Goal: Task Accomplishment & Management: Use online tool/utility

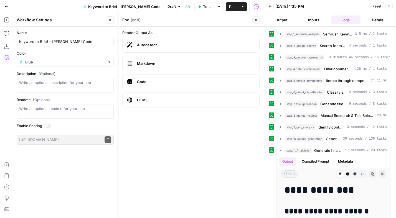
scroll to position [1153, 0]
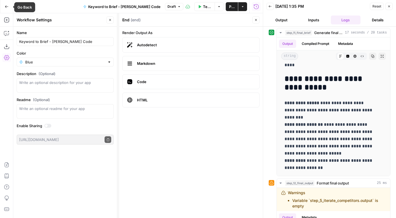
click at [3, 4] on button "Go Back" at bounding box center [7, 7] width 10 height 10
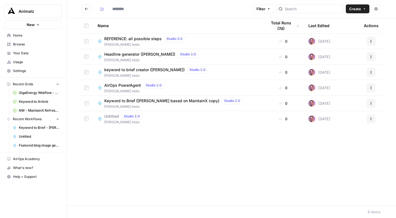
type input "*********"
click at [135, 70] on span "keyword to brief creator ([PERSON_NAME])" at bounding box center [144, 70] width 80 height 6
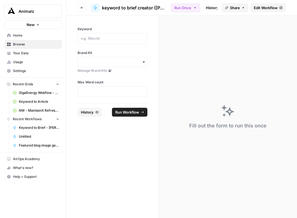
click at [260, 6] on span "Edit Workflow" at bounding box center [266, 8] width 24 height 6
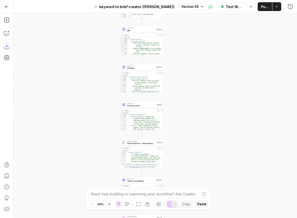
click at [8, 48] on icon "button" at bounding box center [7, 47] width 6 height 6
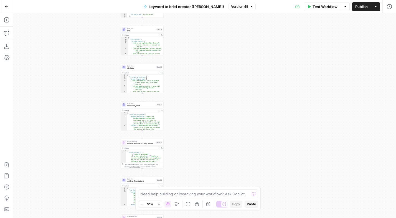
click at [8, 7] on button "Go Back" at bounding box center [7, 7] width 10 height 10
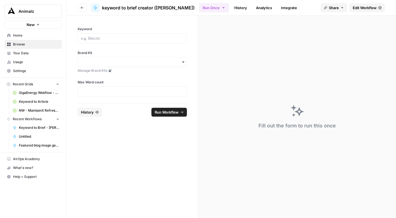
click at [23, 44] on span "Browse" at bounding box center [36, 44] width 46 height 5
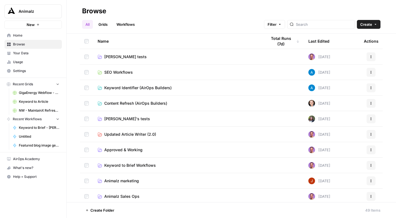
click at [118, 57] on span "[PERSON_NAME] tests" at bounding box center [125, 57] width 42 height 6
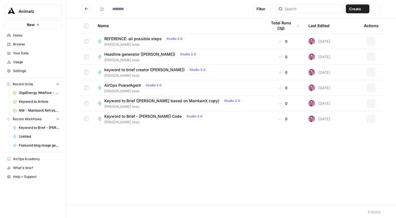
type input "*********"
click at [87, 10] on icon "Go back" at bounding box center [87, 9] width 4 height 4
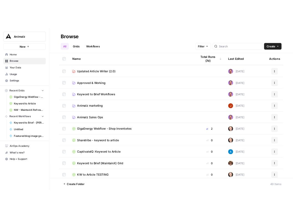
scroll to position [62, 0]
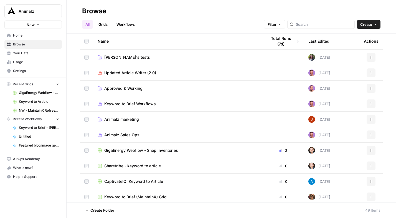
click at [126, 22] on link "Workflows" at bounding box center [125, 24] width 25 height 9
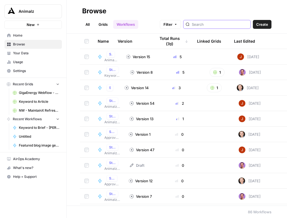
click at [212, 24] on input "search" at bounding box center [220, 25] width 56 height 6
type input "image"
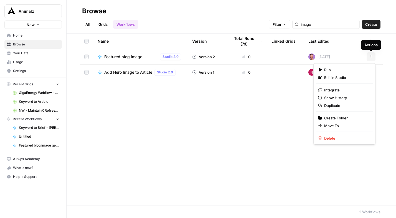
click at [372, 57] on icon "button" at bounding box center [370, 56] width 3 height 3
click at [327, 127] on span "Move To" at bounding box center [346, 126] width 44 height 6
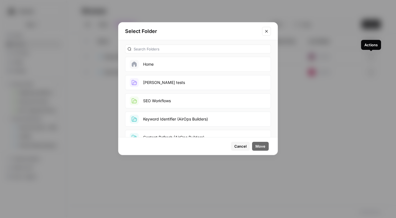
click at [149, 82] on button "[PERSON_NAME] tests" at bounding box center [198, 82] width 146 height 15
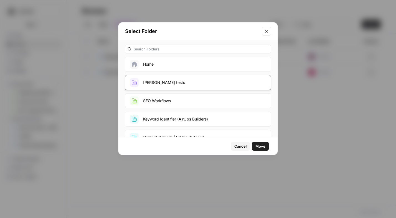
click at [260, 145] on span "Move" at bounding box center [260, 147] width 10 height 6
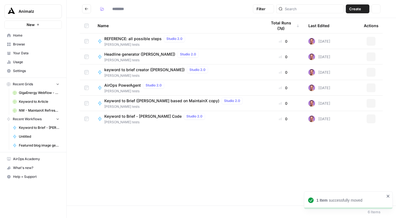
type input "*********"
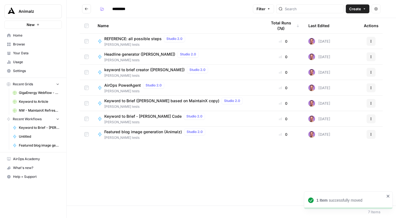
click at [151, 133] on span "Featured blog image generation (Animalz)" at bounding box center [143, 132] width 78 height 6
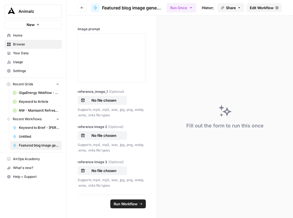
click at [269, 8] on span "Edit Workflow" at bounding box center [262, 8] width 24 height 6
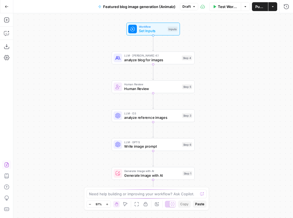
click at [6, 165] on icon "button" at bounding box center [7, 165] width 6 height 6
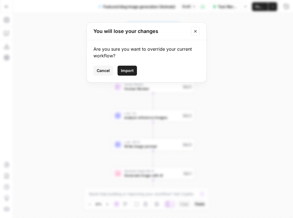
click at [132, 71] on span "Import" at bounding box center [127, 71] width 13 height 6
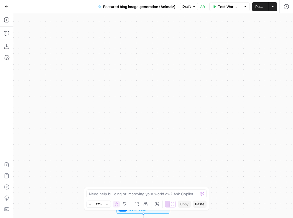
click at [223, 44] on div "true false Workflow Set Inputs Inputs LLM · [PERSON_NAME] Opus 4.1 Extract Blog…" at bounding box center [153, 115] width 280 height 205
click at [263, 6] on span "Publish" at bounding box center [259, 7] width 9 height 6
